Goal: Transaction & Acquisition: Obtain resource

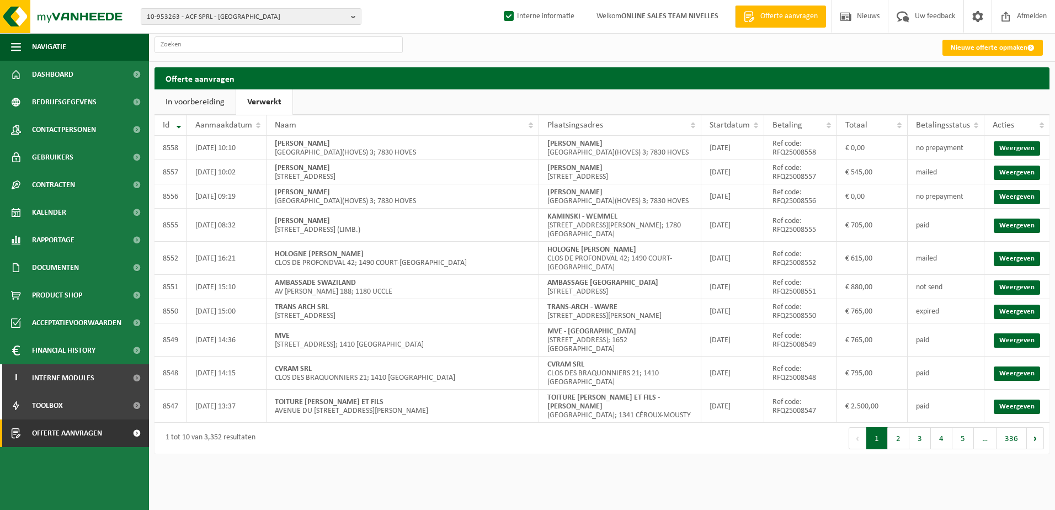
click at [401, 486] on html "10-953263 - ACF SPRL - KOEKELBERG 10-953263 - ACF SPRL - KOEKELBERG 10-985096 -…" at bounding box center [527, 255] width 1055 height 510
click at [350, 20] on button "10-953263 - ACF SPRL - KOEKELBERG" at bounding box center [251, 16] width 221 height 17
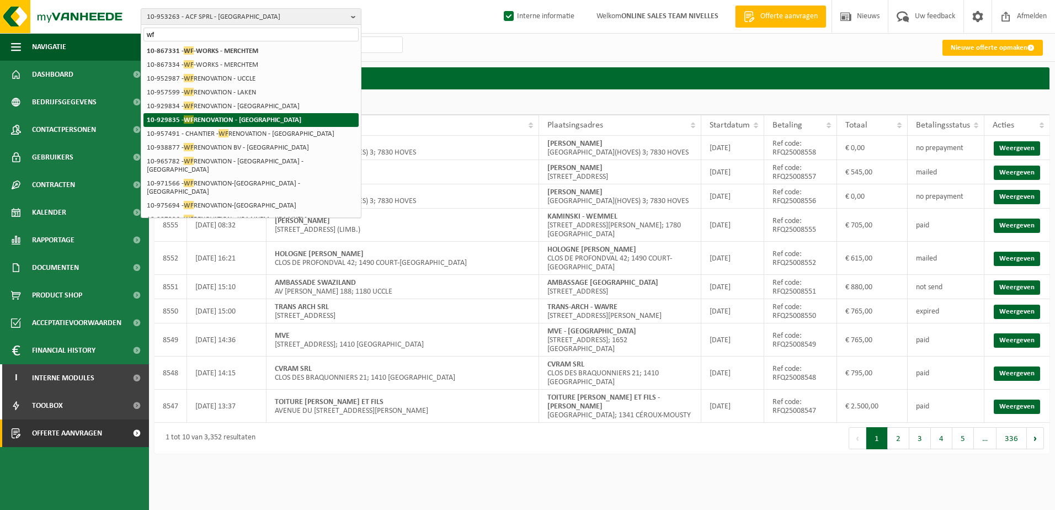
type input "wf"
click at [265, 118] on strong "10-929835 - WF RENOVATION - LINKEBEEK" at bounding box center [224, 119] width 154 height 8
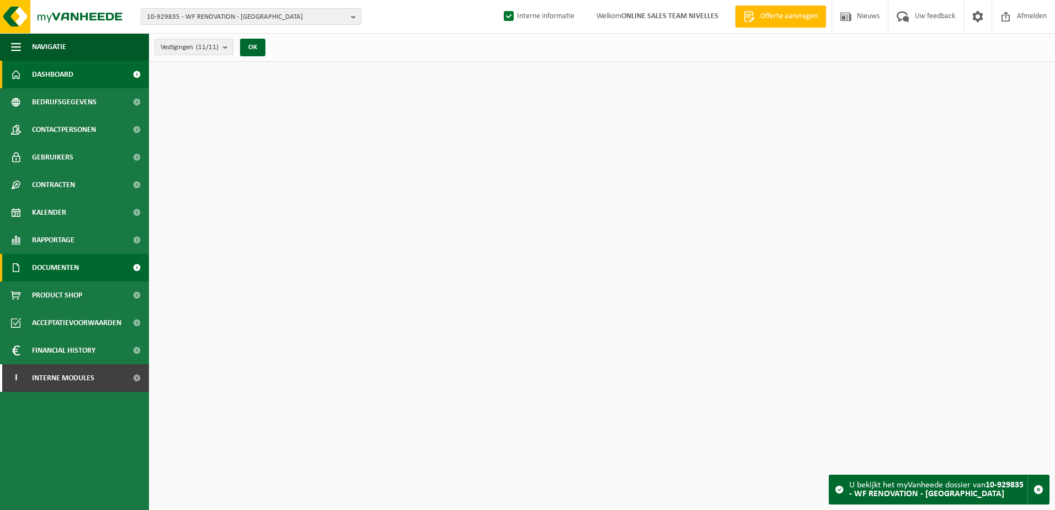
click at [86, 270] on link "Documenten" at bounding box center [74, 268] width 149 height 28
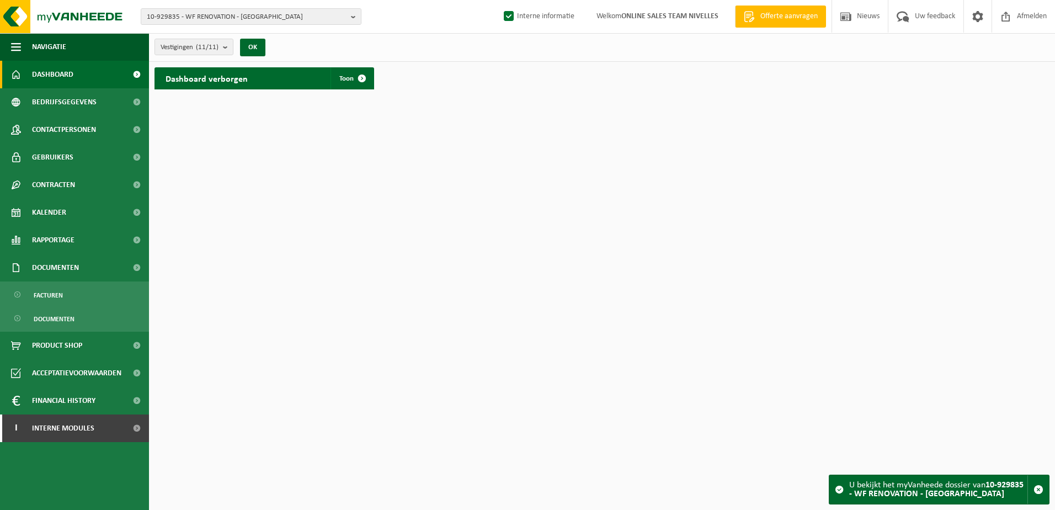
click at [91, 306] on ul "Facturen Documenten" at bounding box center [74, 306] width 149 height 50
click at [92, 294] on link "Facturen" at bounding box center [74, 294] width 143 height 21
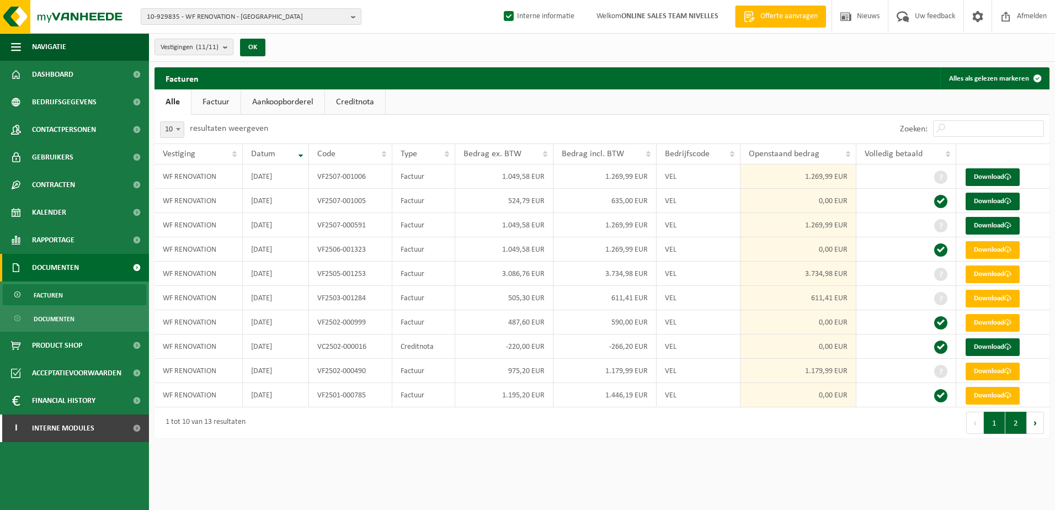
click at [1017, 432] on button "2" at bounding box center [1016, 423] width 22 height 22
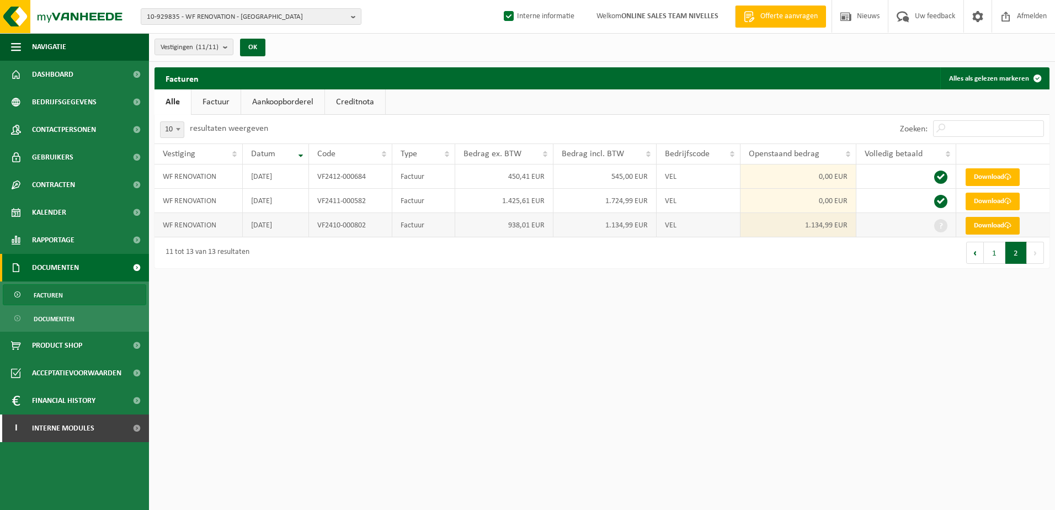
click at [987, 223] on link "Download" at bounding box center [993, 226] width 54 height 18
click at [994, 199] on link "Download" at bounding box center [993, 202] width 54 height 18
click at [993, 177] on link "Download" at bounding box center [993, 177] width 54 height 18
click at [995, 252] on button "1" at bounding box center [995, 253] width 22 height 22
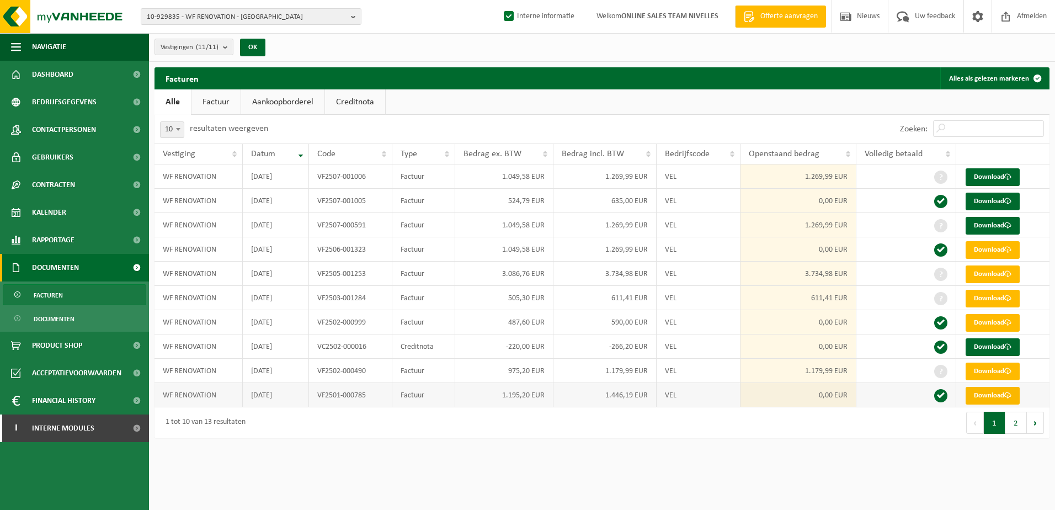
click at [995, 396] on link "Download" at bounding box center [993, 396] width 54 height 18
click at [991, 365] on link "Download" at bounding box center [993, 372] width 54 height 18
click at [991, 347] on link "Download" at bounding box center [993, 347] width 54 height 18
click at [991, 324] on link "Download" at bounding box center [993, 323] width 54 height 18
click at [991, 304] on link "Download" at bounding box center [993, 299] width 54 height 18
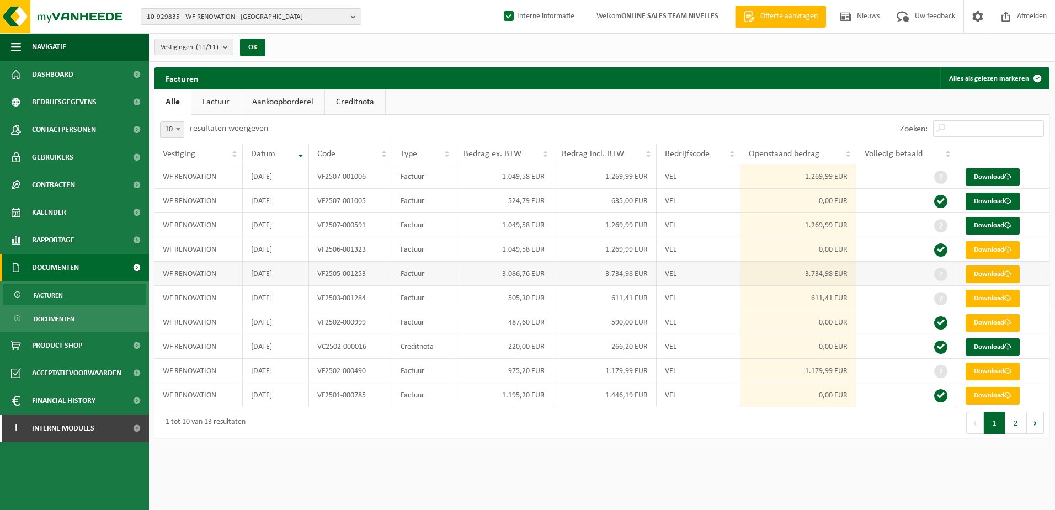
click at [990, 274] on link "Download" at bounding box center [993, 274] width 54 height 18
click at [1006, 248] on span at bounding box center [1007, 249] width 7 height 7
click at [1006, 228] on span at bounding box center [1007, 225] width 7 height 7
click at [1005, 204] on link "Download" at bounding box center [993, 202] width 54 height 18
click at [1003, 174] on link "Download" at bounding box center [993, 177] width 54 height 18
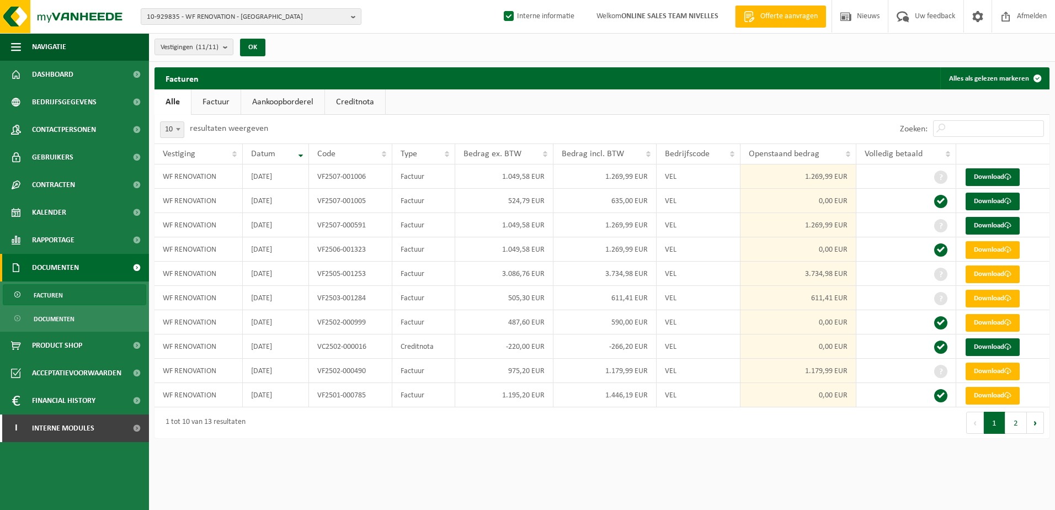
click at [817, 482] on html "10-929835 - WF RENOVATION - LINKEBEEK 10-929835 - WF RENOVATION - LINKEBEEK 10-…" at bounding box center [527, 255] width 1055 height 510
click at [1021, 429] on button "2" at bounding box center [1016, 423] width 22 height 22
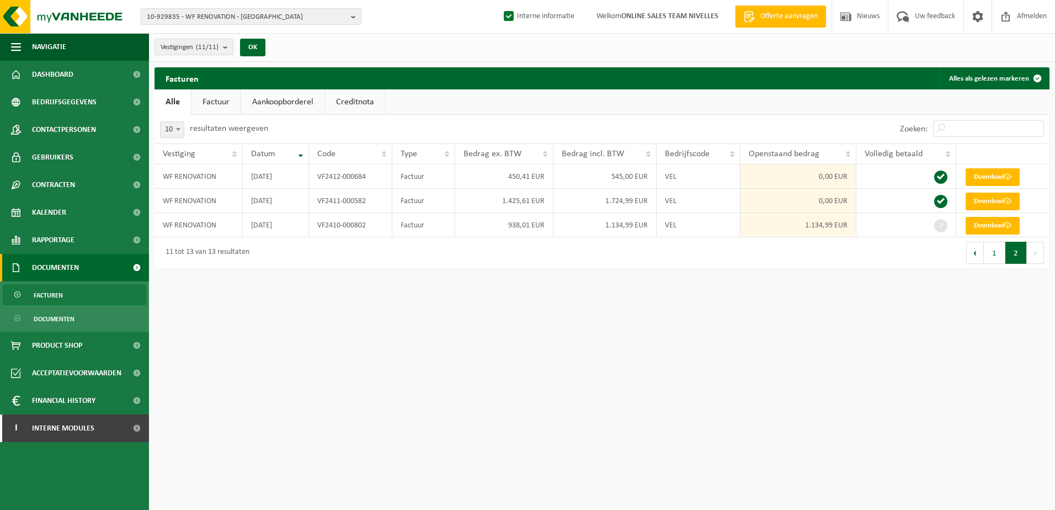
click at [471, 396] on html "10-929835 - WF RENOVATION - LINKEBEEK 10-929835 - WF RENOVATION - LINKEBEEK 10-…" at bounding box center [527, 255] width 1055 height 510
drag, startPoint x: 436, startPoint y: 384, endPoint x: 258, endPoint y: 369, distance: 178.9
click at [411, 366] on html "10-929835 - WF RENOVATION - LINKEBEEK 10-929835 - WF RENOVATION - LINKEBEEK 10-…" at bounding box center [527, 255] width 1055 height 510
click at [89, 435] on span "Interne modules" at bounding box center [63, 428] width 62 height 28
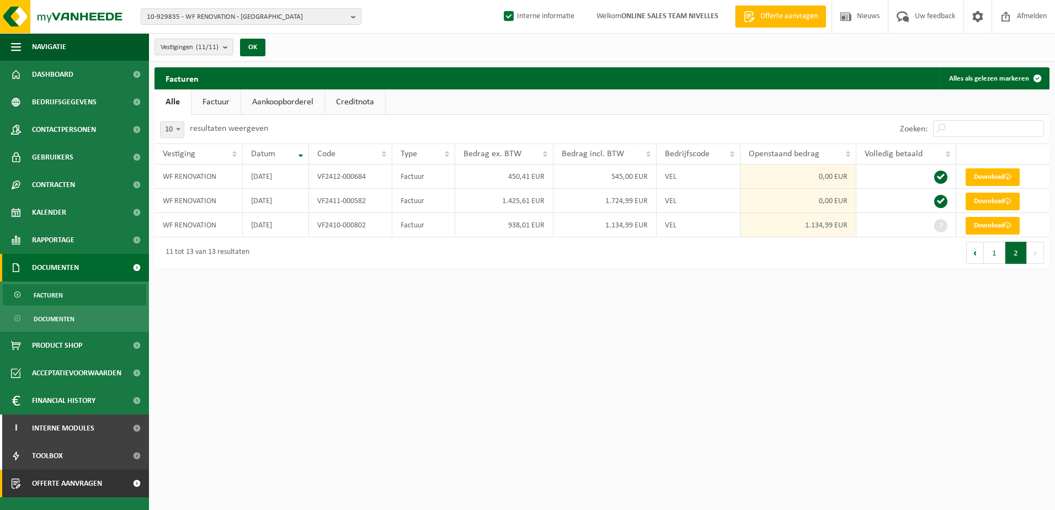
click at [99, 483] on span "Offerte aanvragen" at bounding box center [67, 484] width 70 height 28
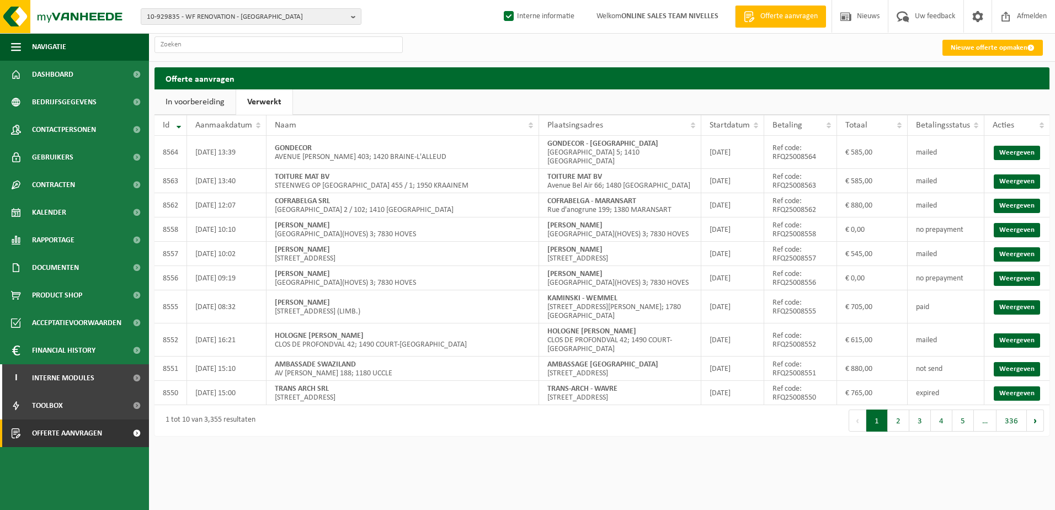
click at [250, 105] on link "Verwerkt" at bounding box center [264, 101] width 56 height 25
click at [1012, 150] on link "Weergeven" at bounding box center [1017, 153] width 46 height 14
click at [1024, 174] on link "Weergeven" at bounding box center [1017, 181] width 46 height 14
click at [1009, 199] on link "Weergeven" at bounding box center [1017, 206] width 46 height 14
click at [1015, 249] on link "Weergeven" at bounding box center [1017, 254] width 46 height 14
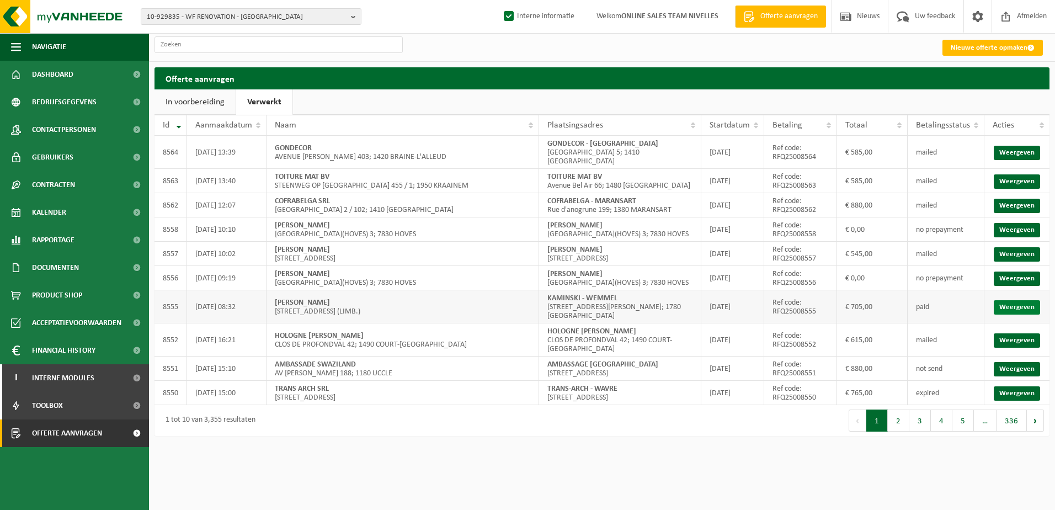
click at [1023, 311] on link "Weergeven" at bounding box center [1017, 307] width 46 height 14
click at [1014, 335] on link "Weergeven" at bounding box center [1017, 340] width 46 height 14
drag, startPoint x: 607, startPoint y: 330, endPoint x: 547, endPoint y: 327, distance: 60.2
click at [547, 327] on td "HOLOGNE BENOIT CLOS DE PROFONDVAL 42; 1490 COURT-SAINT-ETIENNE" at bounding box center [620, 339] width 162 height 33
copy strong "HOLOGNE BENOIT"
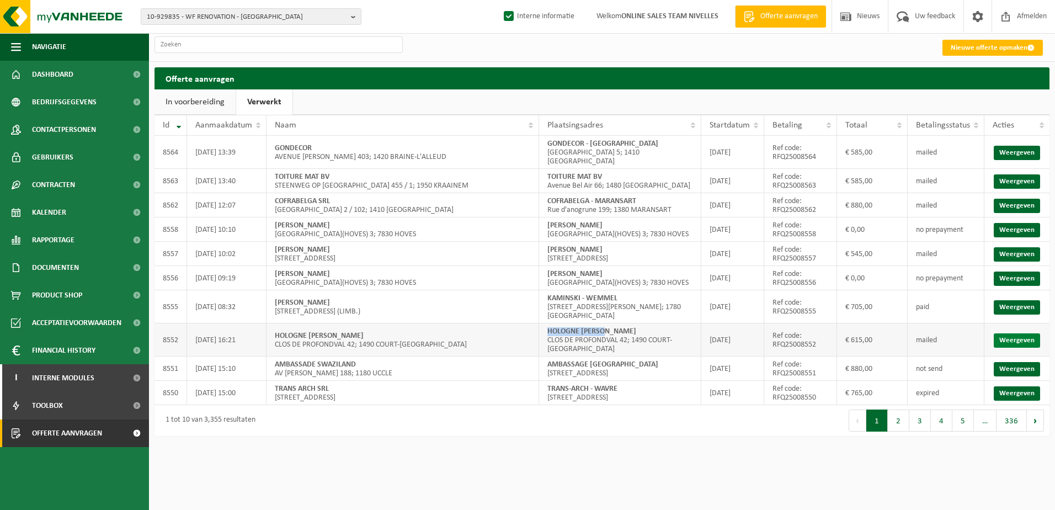
click at [1001, 339] on link "Weergeven" at bounding box center [1017, 340] width 46 height 14
click at [470, 467] on html "10-929835 - WF RENOVATION - LINKEBEEK 10-929835 - WF RENOVATION - LINKEBEEK 10-…" at bounding box center [527, 255] width 1055 height 510
drag, startPoint x: 617, startPoint y: 306, endPoint x: 551, endPoint y: 305, distance: 66.8
click at [551, 305] on td "KAMINSKI - WEMMEL AVENUE ROI LEOPOLD 48; 1780 WEMMEL" at bounding box center [620, 306] width 162 height 33
copy strong "KAMINSKI - WEMMEL"
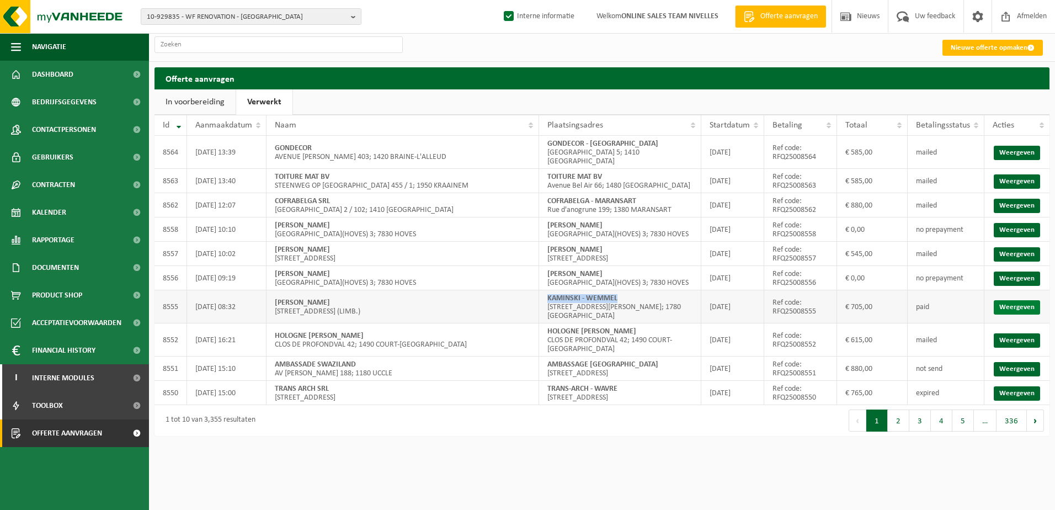
click at [1010, 311] on link "Weergeven" at bounding box center [1017, 307] width 46 height 14
click at [589, 470] on html "10-929835 - WF RENOVATION - LINKEBEEK 10-929835 - WF RENOVATION - LINKEBEEK 10-…" at bounding box center [527, 255] width 1055 height 510
drag, startPoint x: 639, startPoint y: 193, endPoint x: 550, endPoint y: 194, distance: 89.4
click at [550, 197] on strong "COFRABELGA - MARANSART" at bounding box center [591, 201] width 89 height 8
copy strong "COFRABELGA - MARANSART"
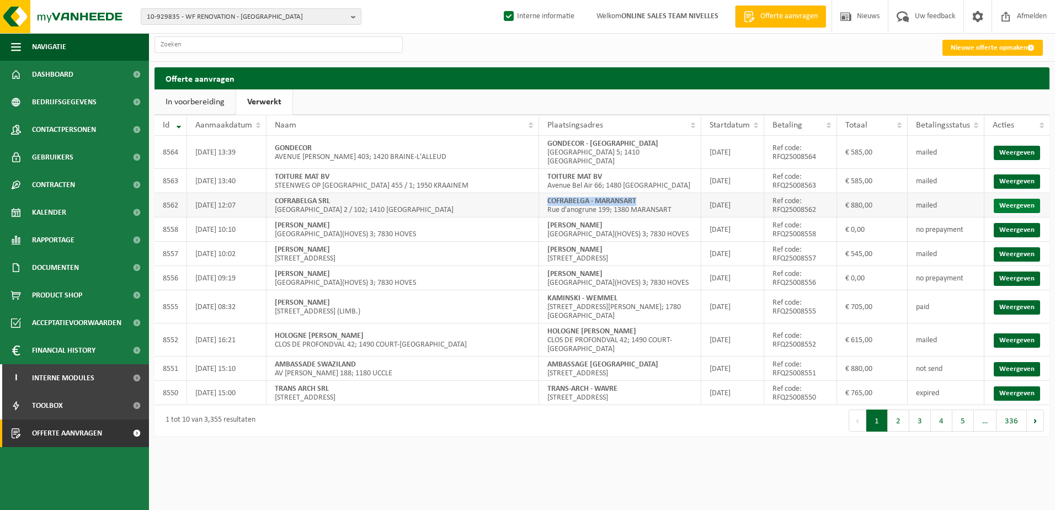
click at [1031, 199] on link "Weergeven" at bounding box center [1017, 206] width 46 height 14
drag, startPoint x: 596, startPoint y: 253, endPoint x: 548, endPoint y: 253, distance: 48.6
click at [548, 253] on td "Verdoot Xavier Nieuwelaan 5; 3090 OVERIJSE" at bounding box center [620, 254] width 162 height 24
copy strong "Verdoot Xavier"
click at [1013, 252] on link "Weergeven" at bounding box center [1017, 254] width 46 height 14
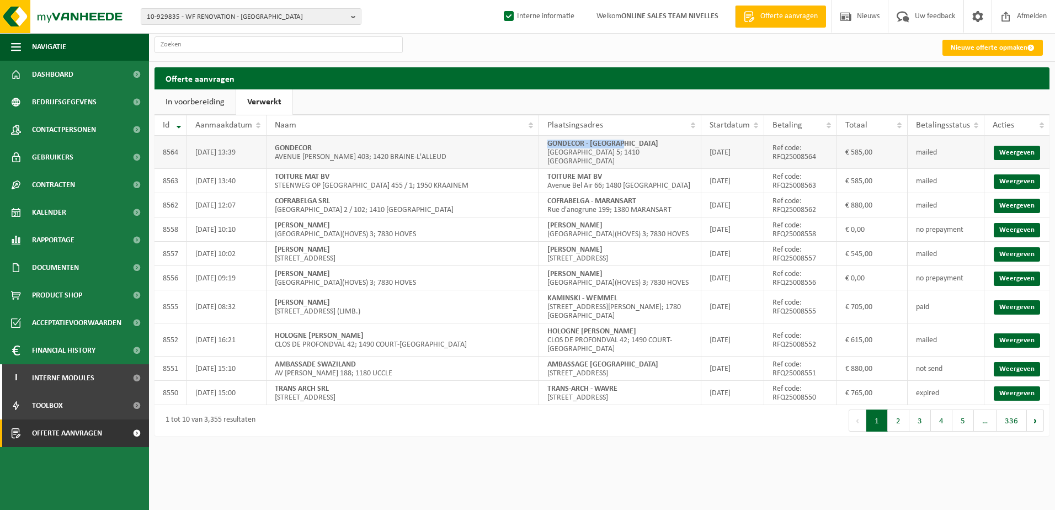
drag, startPoint x: 632, startPoint y: 142, endPoint x: 551, endPoint y: 140, distance: 81.1
click at [551, 140] on td "GONDECOR - WATERLOO AVENUE DU LONGCHAMP 5; 1410 WATERLOO" at bounding box center [620, 152] width 162 height 33
copy strong "GONDECOR - WATERLOO"
click at [1030, 153] on link "Weergeven" at bounding box center [1017, 153] width 46 height 14
drag, startPoint x: 606, startPoint y: 168, endPoint x: 550, endPoint y: 173, distance: 56.5
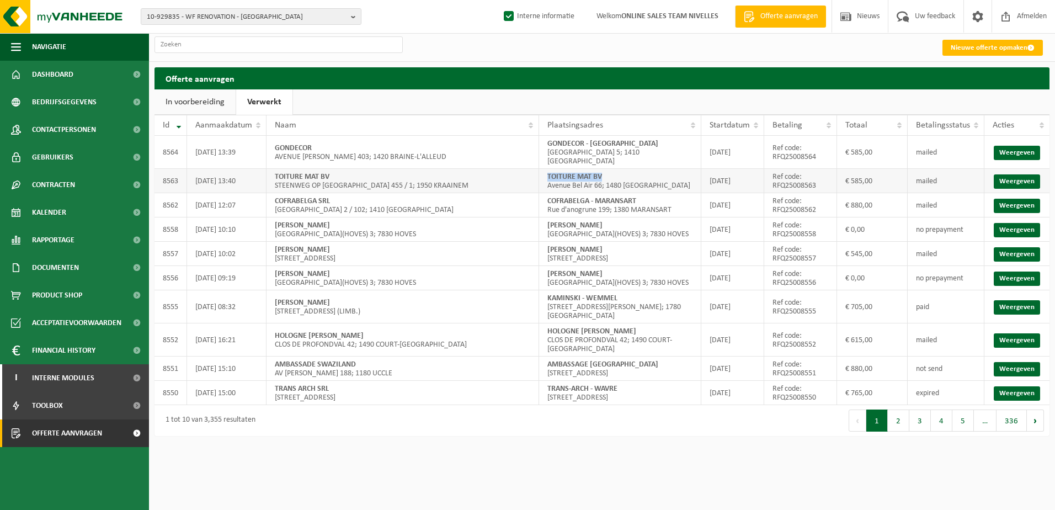
click at [550, 173] on td "TOITURE MAT BV Avenue Bel Air 66; 1480 TUBIZE" at bounding box center [620, 181] width 162 height 24
copy strong "TOITURE MAT BV"
click at [1003, 174] on link "Weergeven" at bounding box center [1017, 181] width 46 height 14
click at [482, 446] on div "Navigatie Offerte aanvragen Nieuws Uw feedback Afmelden Dashboard Bedrijfsgegev…" at bounding box center [527, 223] width 1055 height 447
drag, startPoint x: 600, startPoint y: 460, endPoint x: 605, endPoint y: 455, distance: 6.6
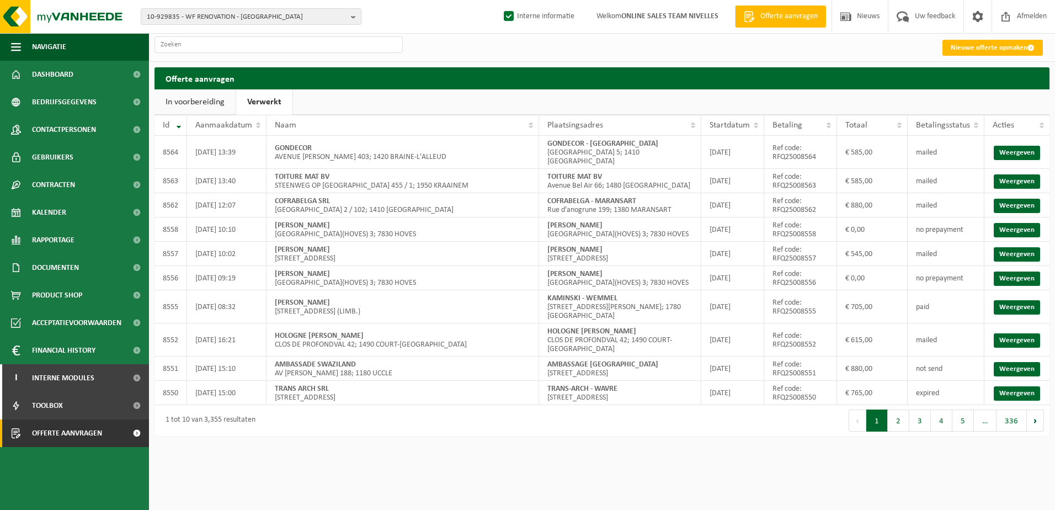
click at [600, 460] on html "10-929835 - WF RENOVATION - LINKEBEEK 10-929835 - WF RENOVATION - LINKEBEEK 10-…" at bounding box center [527, 255] width 1055 height 510
click at [486, 416] on div "1 tot 10 van 3,355 resultaten" at bounding box center [377, 420] width 447 height 31
click at [354, 22] on b "button" at bounding box center [356, 16] width 10 height 15
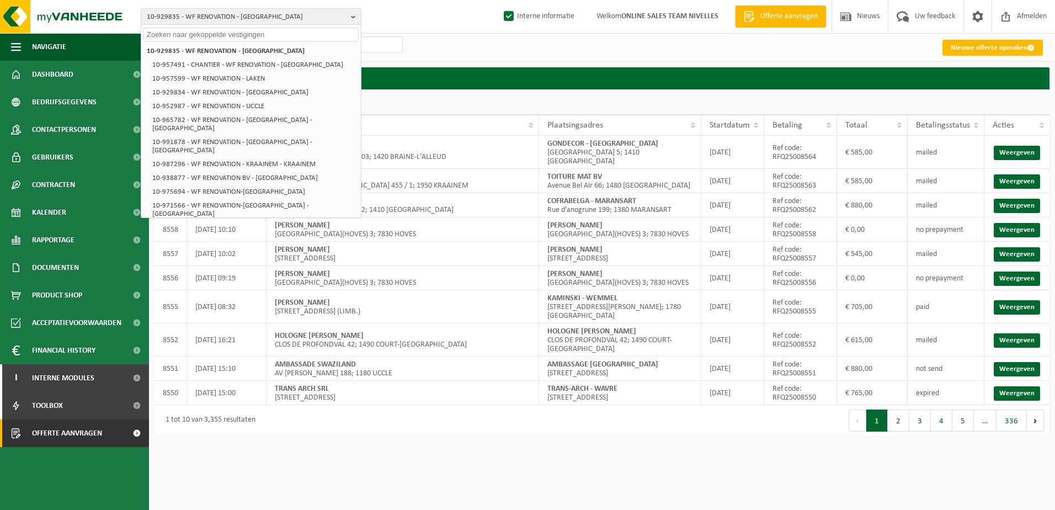
paste input "10-981326"
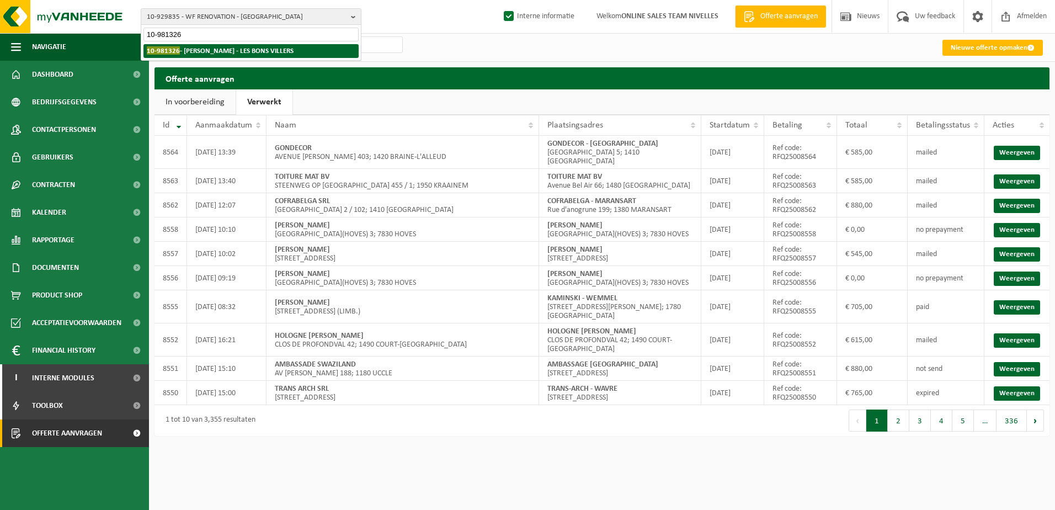
type input "10-981326"
click at [259, 52] on strong "10-981326 - GALLE, ALOÏS - LES BONS VILLERS" at bounding box center [220, 50] width 147 height 8
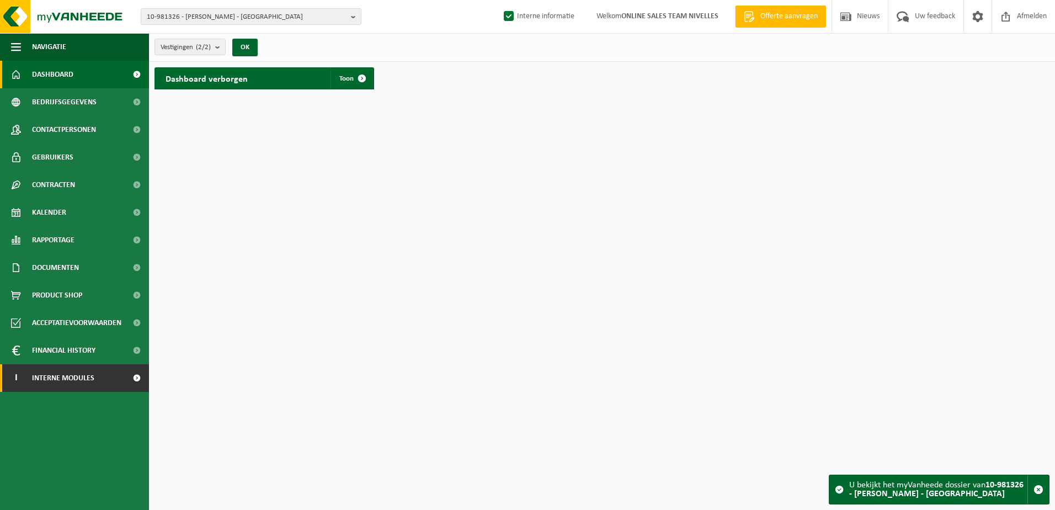
click at [123, 377] on link "I Interne modules" at bounding box center [74, 378] width 149 height 28
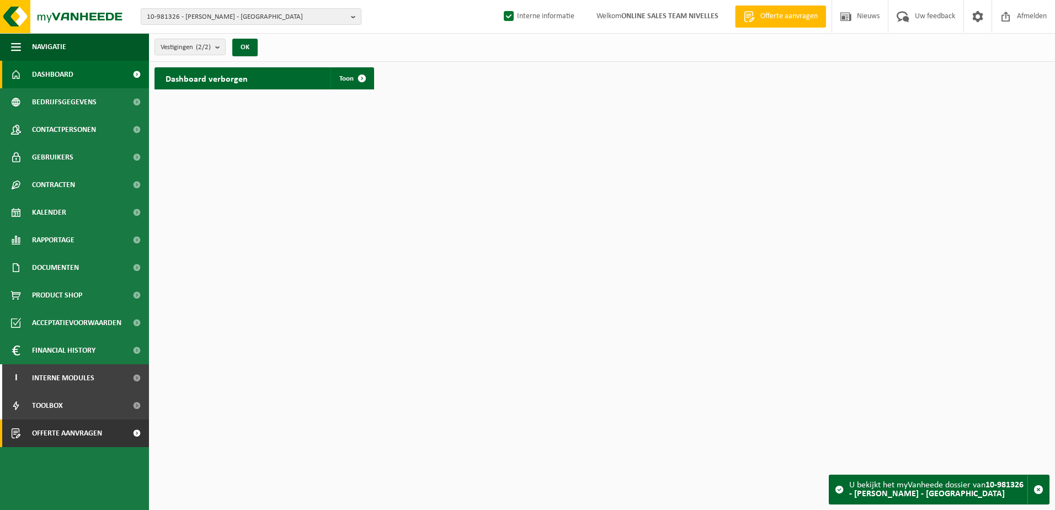
drag, startPoint x: 134, startPoint y: 437, endPoint x: 146, endPoint y: 423, distance: 18.4
click at [134, 436] on span at bounding box center [136, 433] width 25 height 28
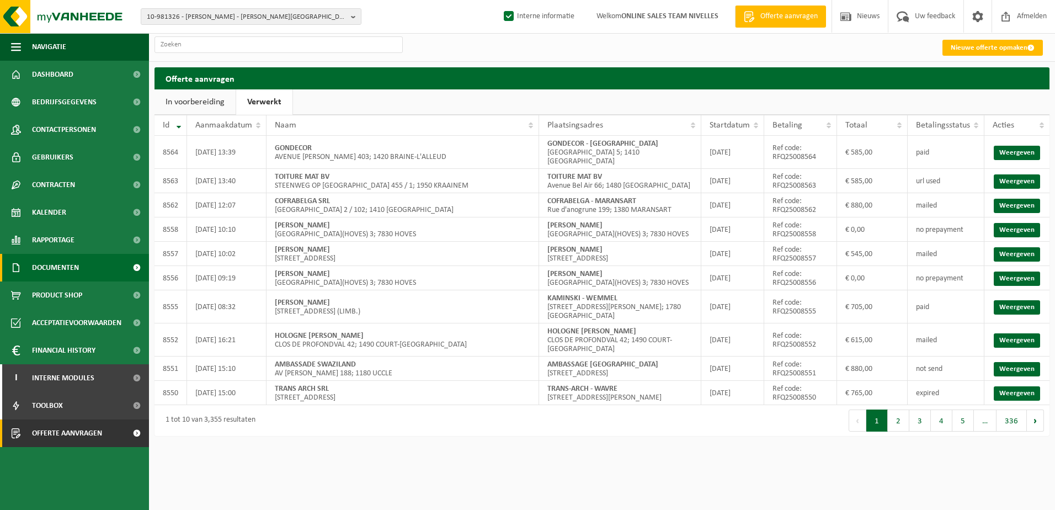
click at [81, 263] on link "Documenten" at bounding box center [74, 268] width 149 height 28
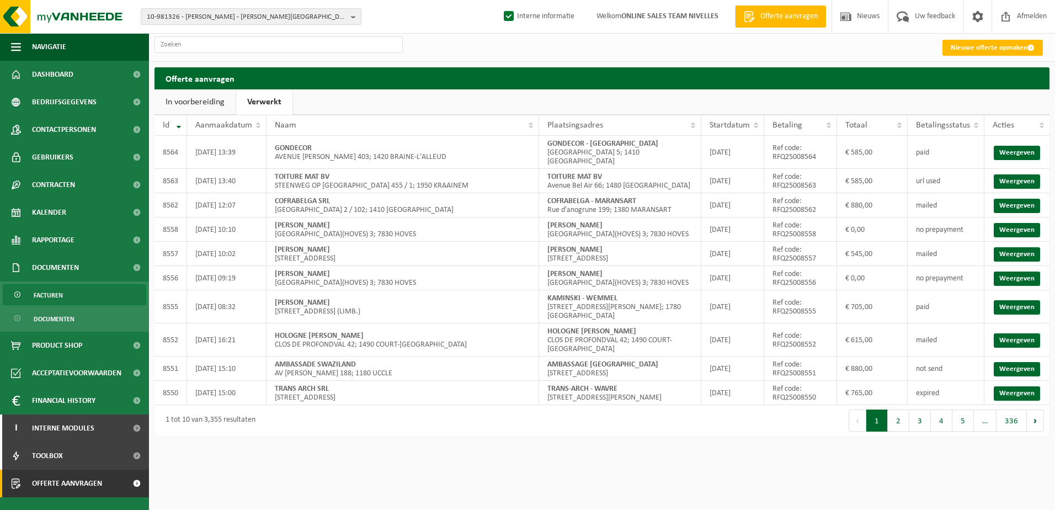
click at [89, 290] on link "Facturen" at bounding box center [74, 294] width 143 height 21
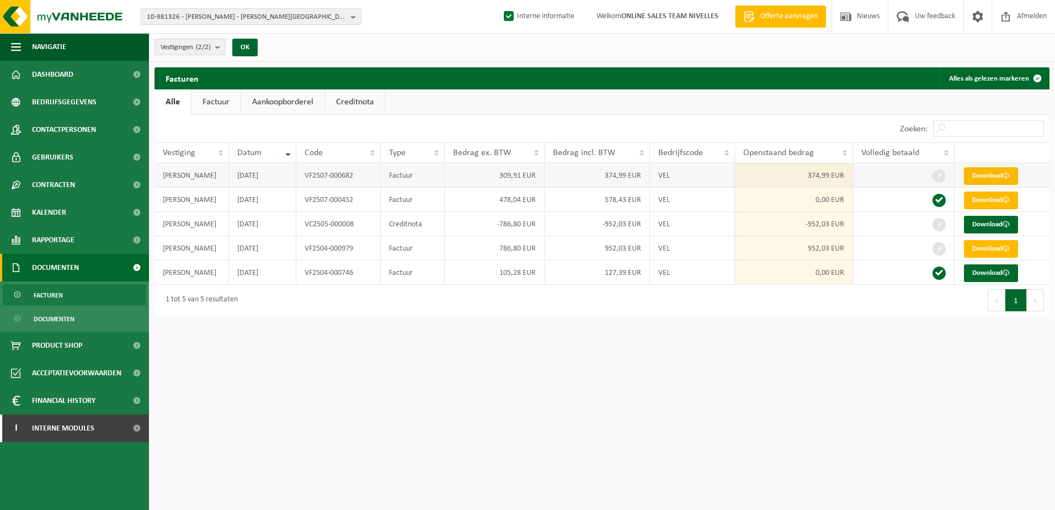
click at [981, 173] on link "Download" at bounding box center [991, 176] width 54 height 18
click at [988, 223] on link "Download" at bounding box center [991, 225] width 54 height 18
click at [61, 136] on span "Contactpersonen" at bounding box center [64, 130] width 64 height 28
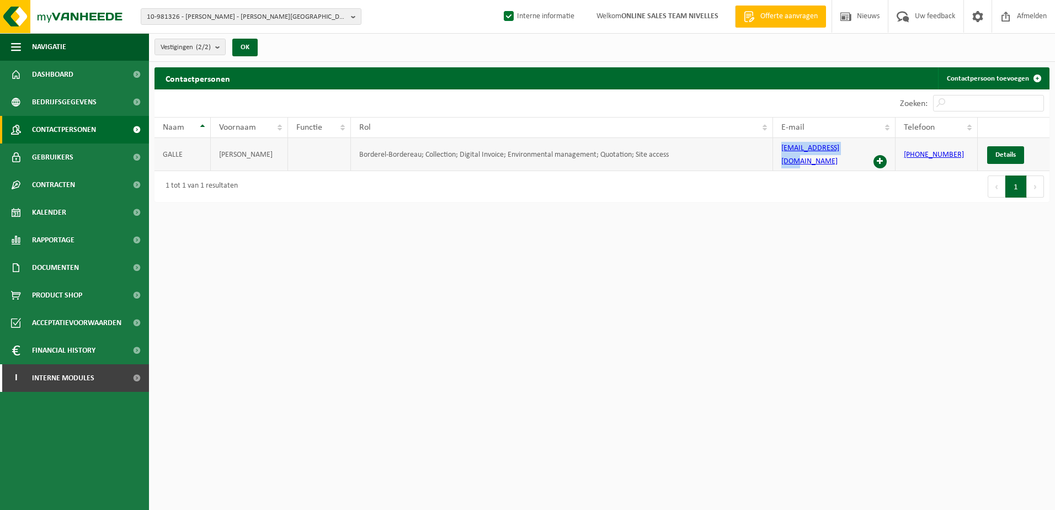
drag, startPoint x: 847, startPoint y: 151, endPoint x: 769, endPoint y: 151, distance: 77.8
click at [769, 151] on tr "[PERSON_NAME]; Collection; Digital Invoice; Environmental management; Quotation…" at bounding box center [601, 154] width 895 height 33
copy tr "[EMAIL_ADDRESS][DOMAIN_NAME]"
click at [358, 18] on b "button" at bounding box center [356, 16] width 10 height 15
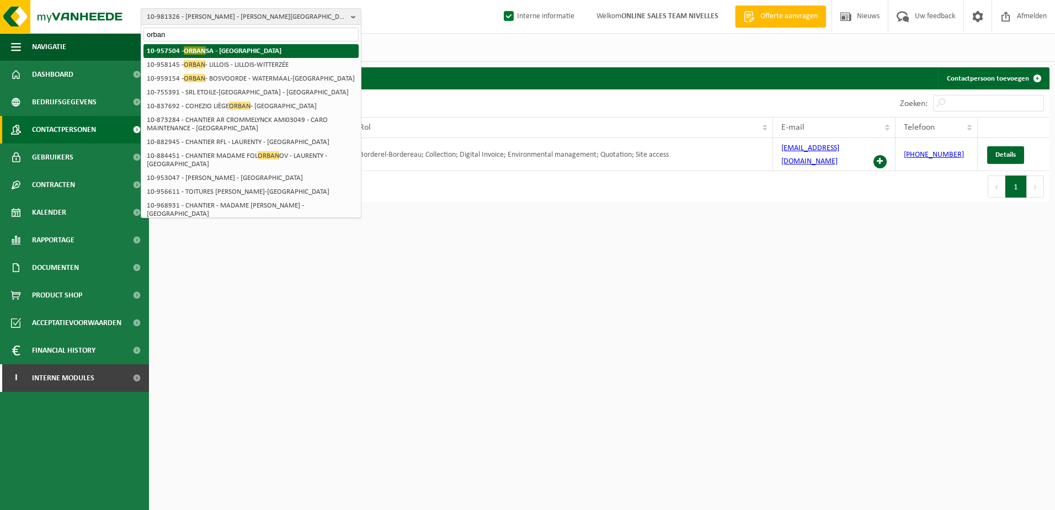
type input "orban"
click at [278, 52] on strong "10-957504 - [PERSON_NAME] - [GEOGRAPHIC_DATA]" at bounding box center [214, 50] width 135 height 8
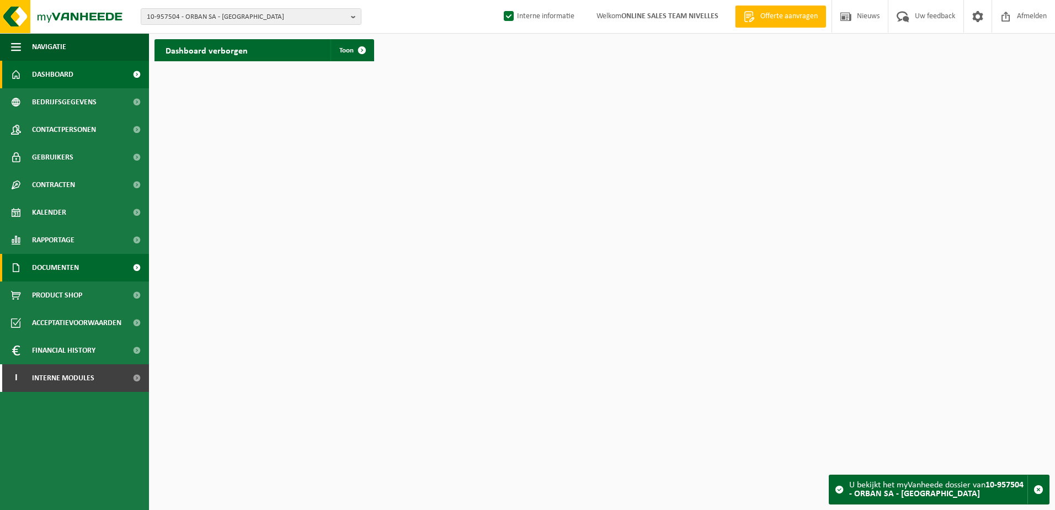
click at [77, 269] on span "Documenten" at bounding box center [55, 268] width 47 height 28
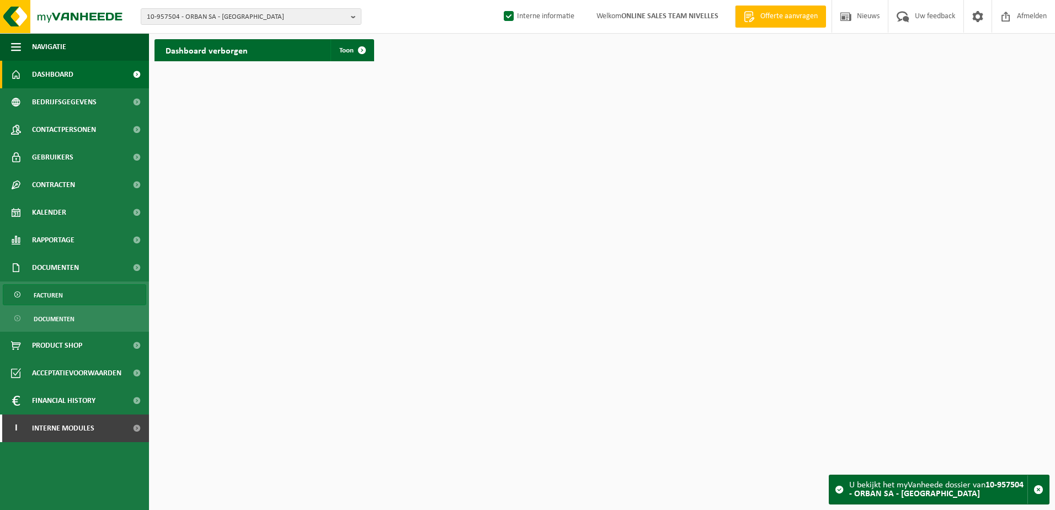
click at [71, 298] on link "Facturen" at bounding box center [74, 294] width 143 height 21
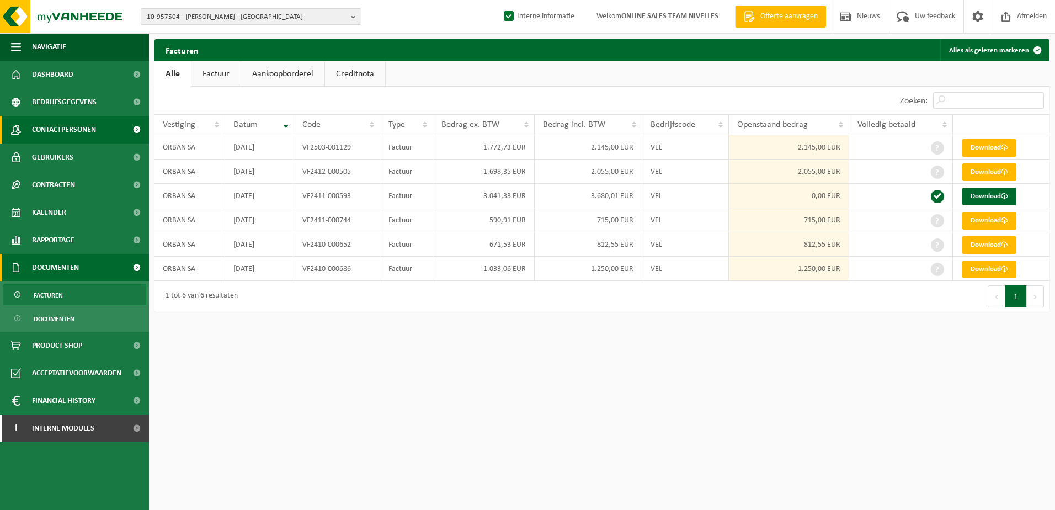
click at [61, 129] on span "Contactpersonen" at bounding box center [64, 130] width 64 height 28
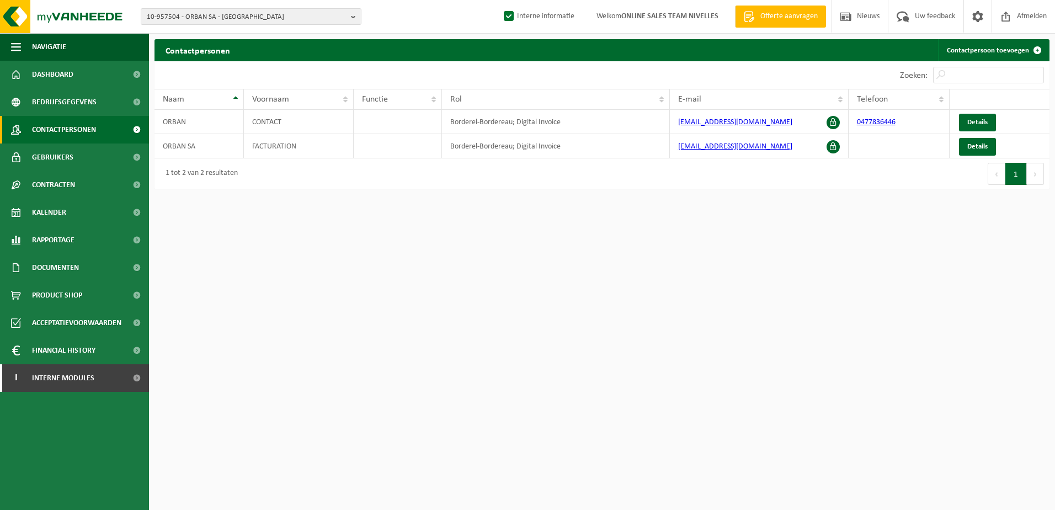
drag, startPoint x: 698, startPoint y: 428, endPoint x: 696, endPoint y: 440, distance: 12.3
click at [698, 428] on html "10-957504 - ORBAN SA - [GEOGRAPHIC_DATA]-[GEOGRAPHIC_DATA] 10-957504 - ORBAN SA…" at bounding box center [527, 255] width 1055 height 510
click at [632, 284] on html "10-957504 - ORBAN SA - [GEOGRAPHIC_DATA]-[GEOGRAPHIC_DATA] 10-957504 - ORBAN SA…" at bounding box center [527, 255] width 1055 height 510
